Goal: Find specific page/section: Find specific page/section

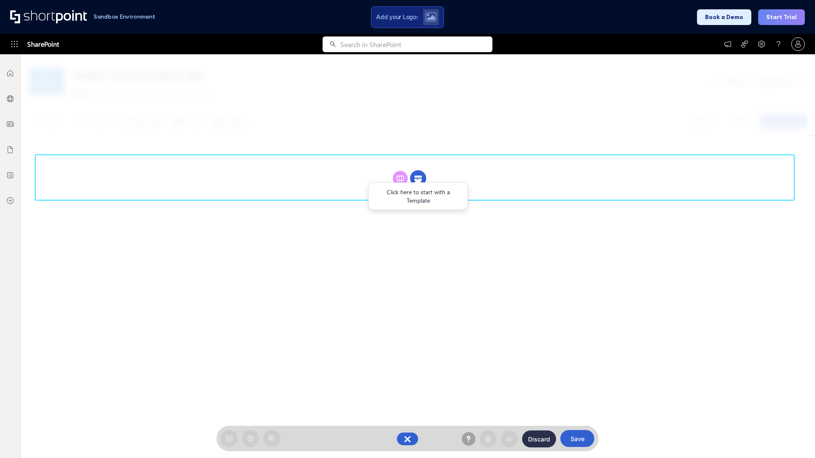
click at [418, 178] on circle at bounding box center [418, 179] width 16 height 16
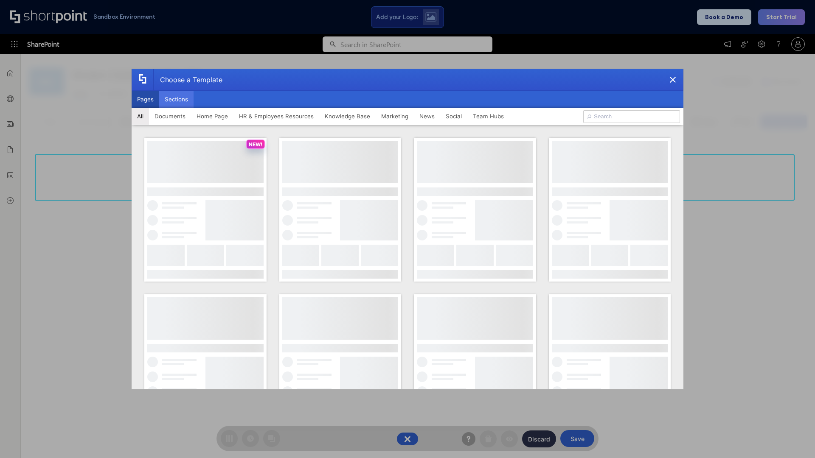
click at [176, 99] on button "Sections" at bounding box center [176, 99] width 34 height 17
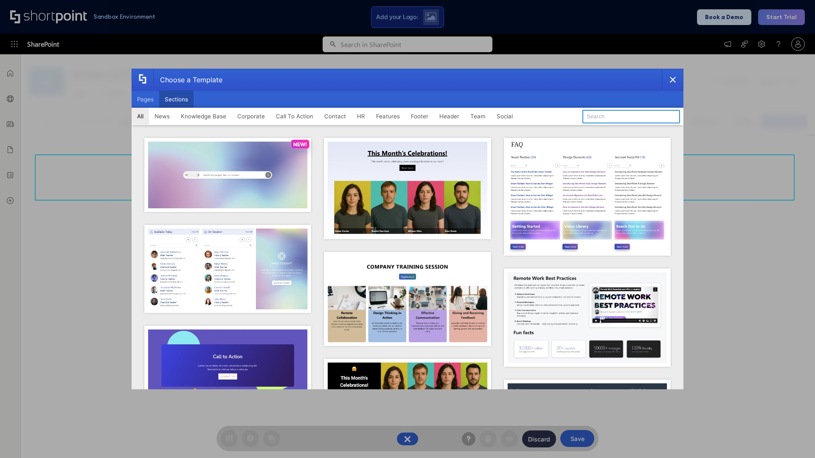
type input "Healthcare Header"
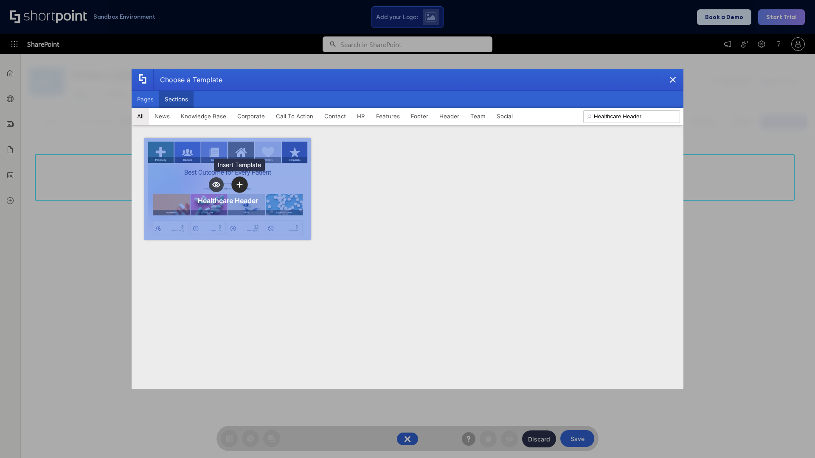
click at [239, 185] on icon "template selector" at bounding box center [239, 185] width 6 height 6
